Goal: Check status: Check status

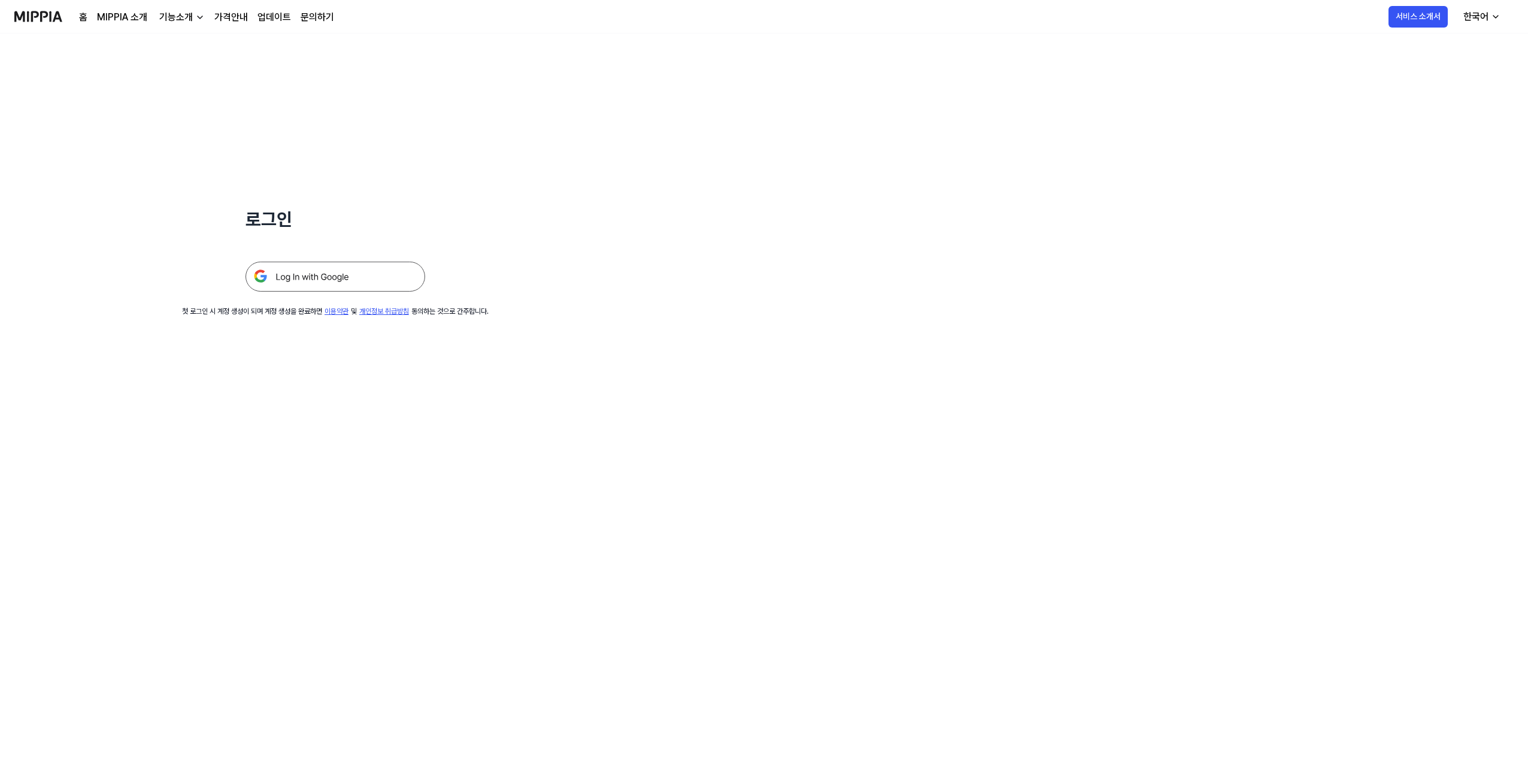
click at [324, 281] on img at bounding box center [335, 277] width 180 height 30
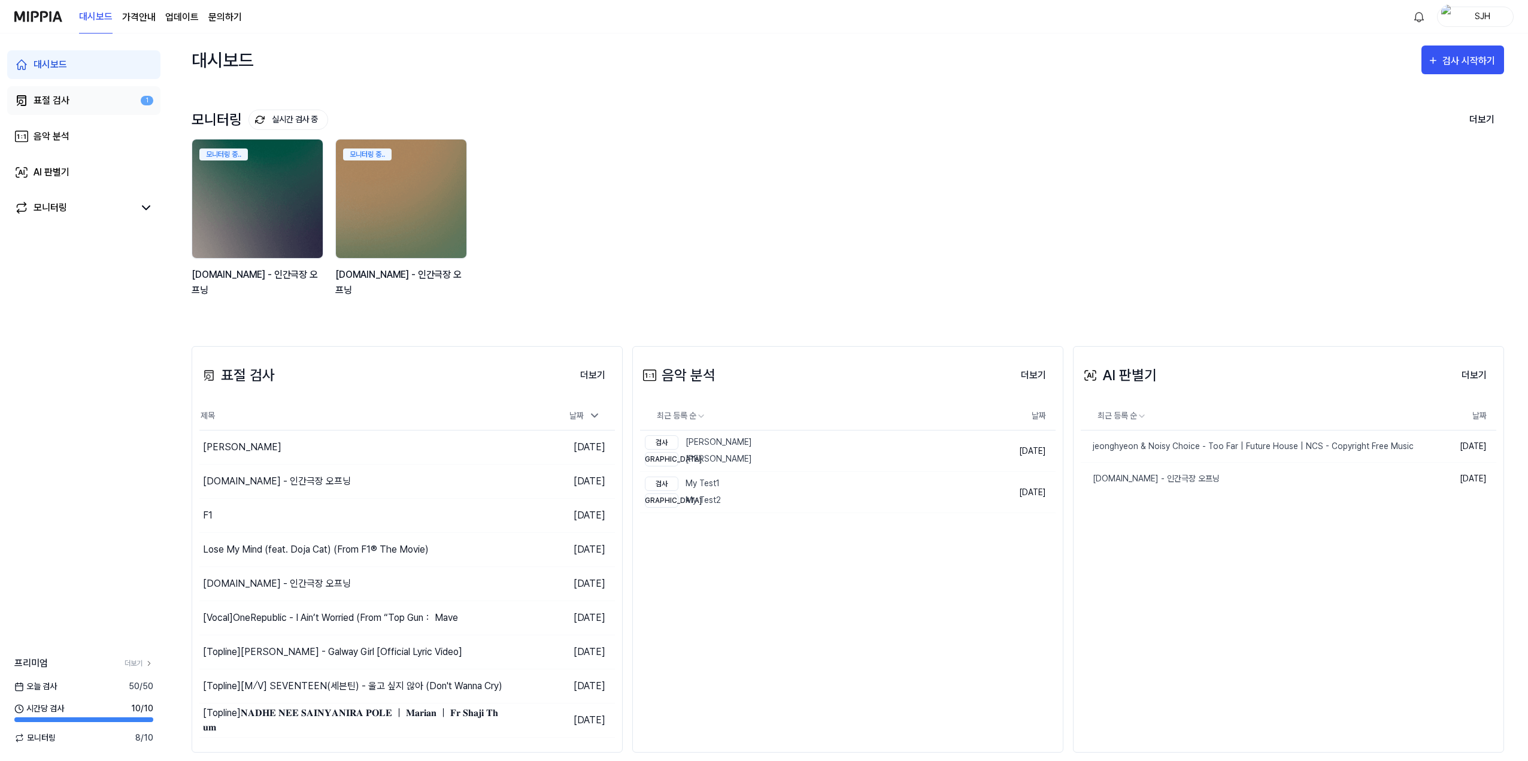
click at [113, 104] on link "표절 검사 1" at bounding box center [83, 100] width 153 height 29
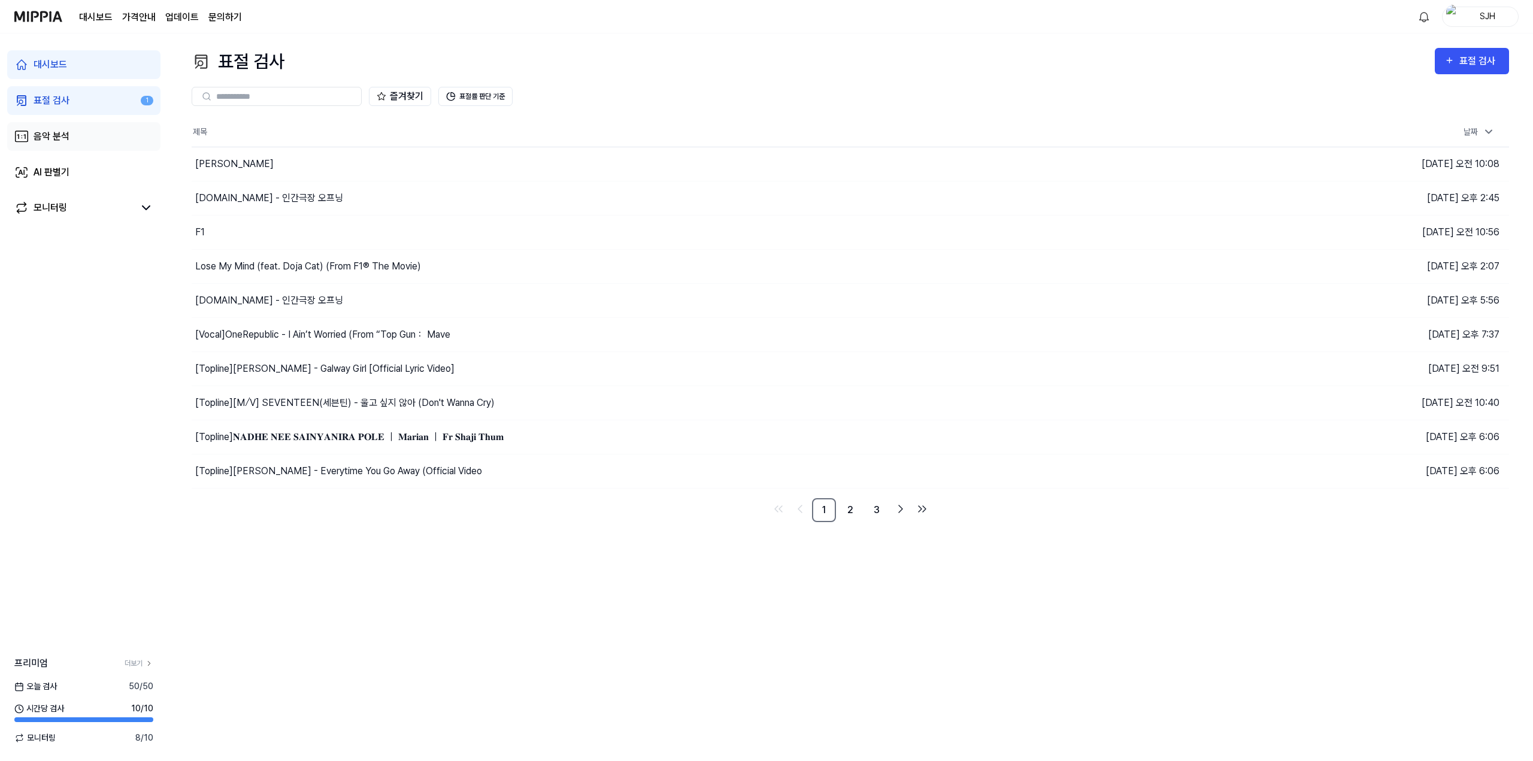
click at [89, 132] on link "음악 분석" at bounding box center [83, 136] width 153 height 29
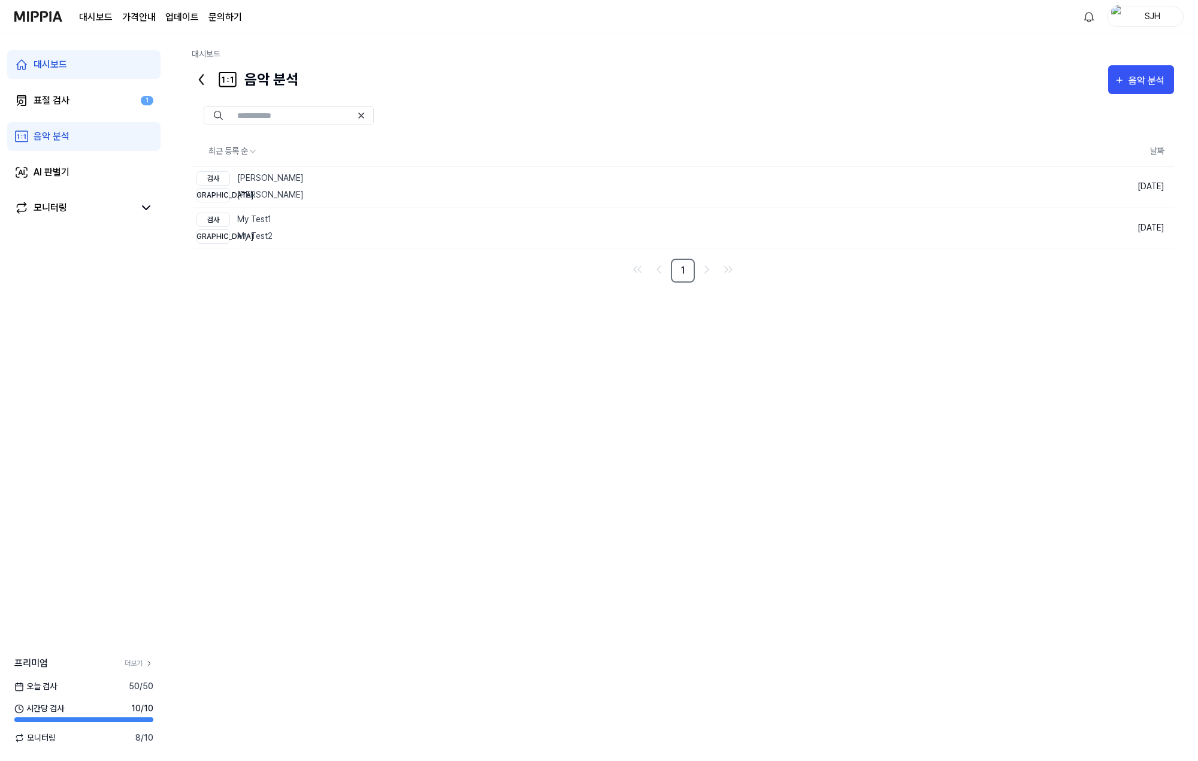
drag, startPoint x: 623, startPoint y: 365, endPoint x: 630, endPoint y: 368, distance: 8.3
click at [628, 366] on div "최근 등록 순 날짜 검사 [PERSON_NAME] - BAD 비교 [PERSON_NAME] - BAD 삭제 [DATE] 검사 My Test1 …" at bounding box center [683, 415] width 982 height 643
click at [913, 277] on nav "1" at bounding box center [683, 271] width 982 height 24
